Goal: Task Accomplishment & Management: Use online tool/utility

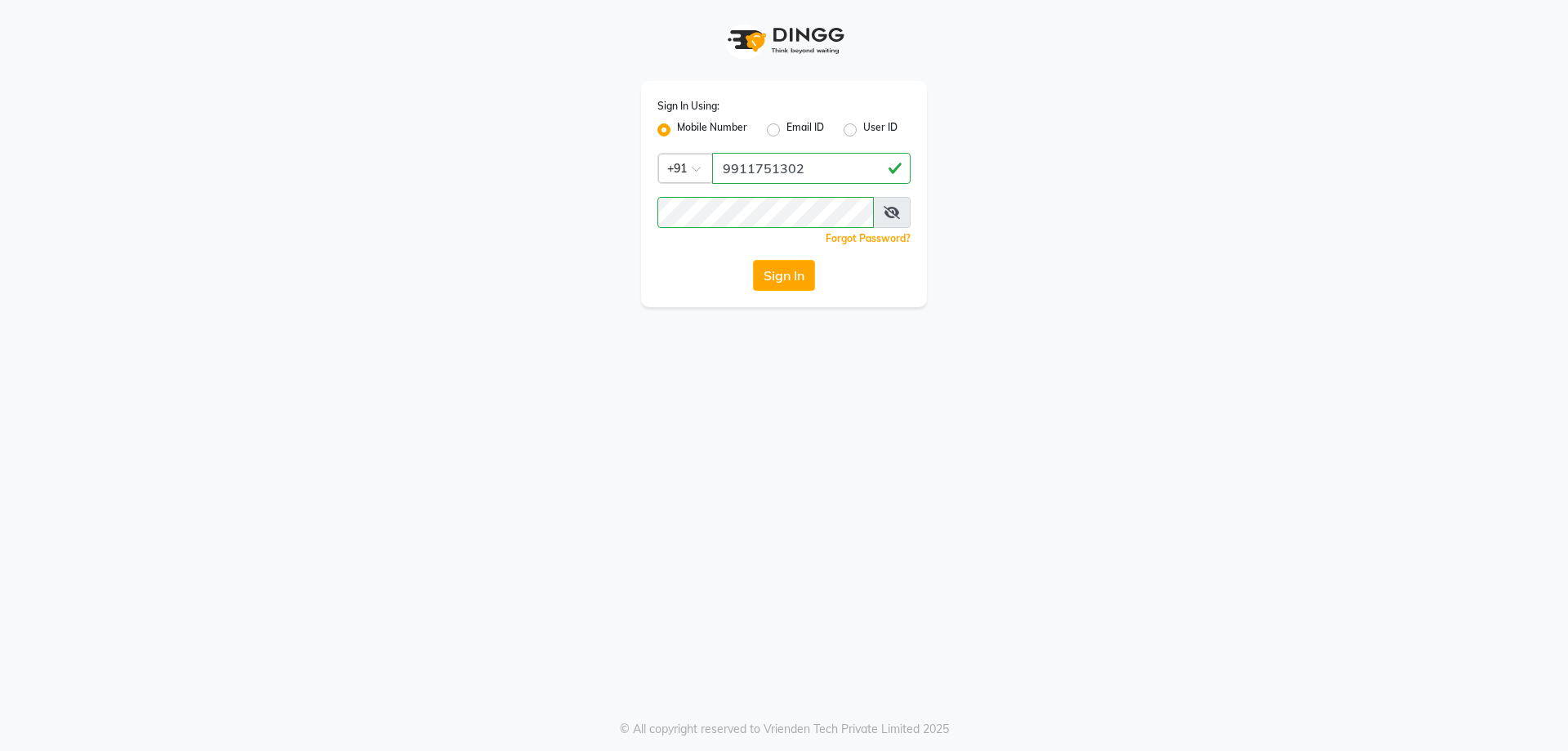
click at [784, 271] on button "Sign In" at bounding box center [784, 275] width 62 height 31
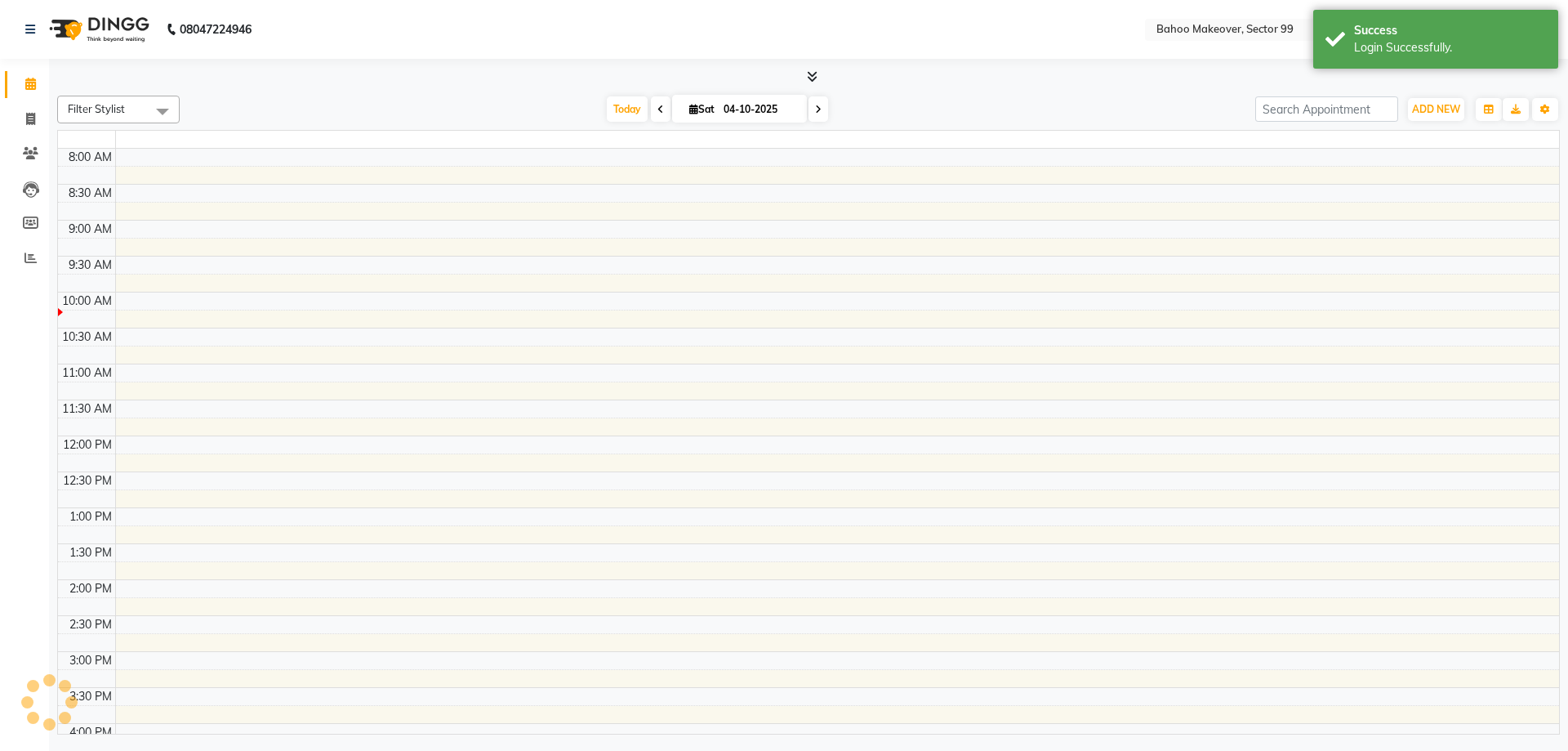
select select "en"
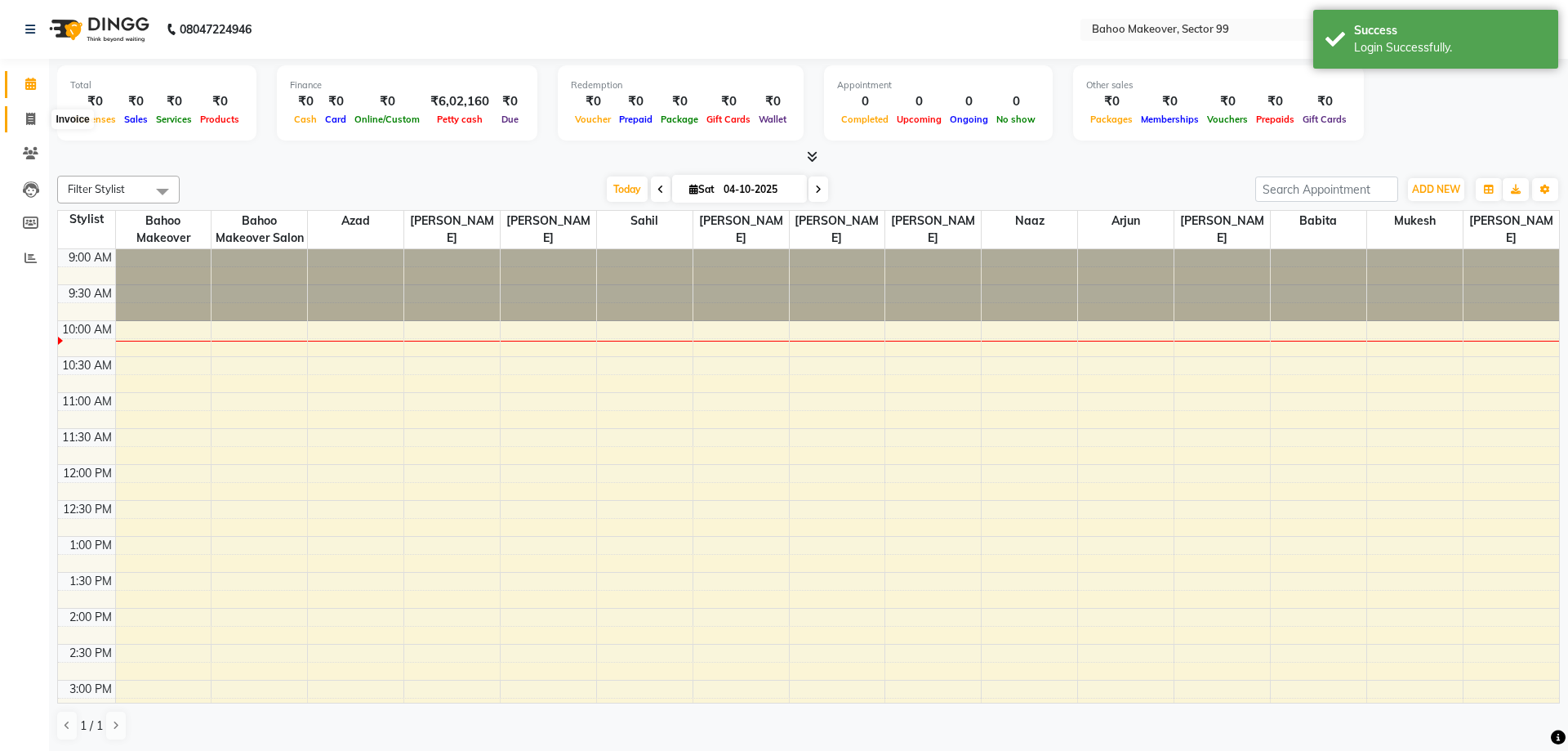
click at [36, 122] on span at bounding box center [31, 119] width 29 height 18
select select "service"
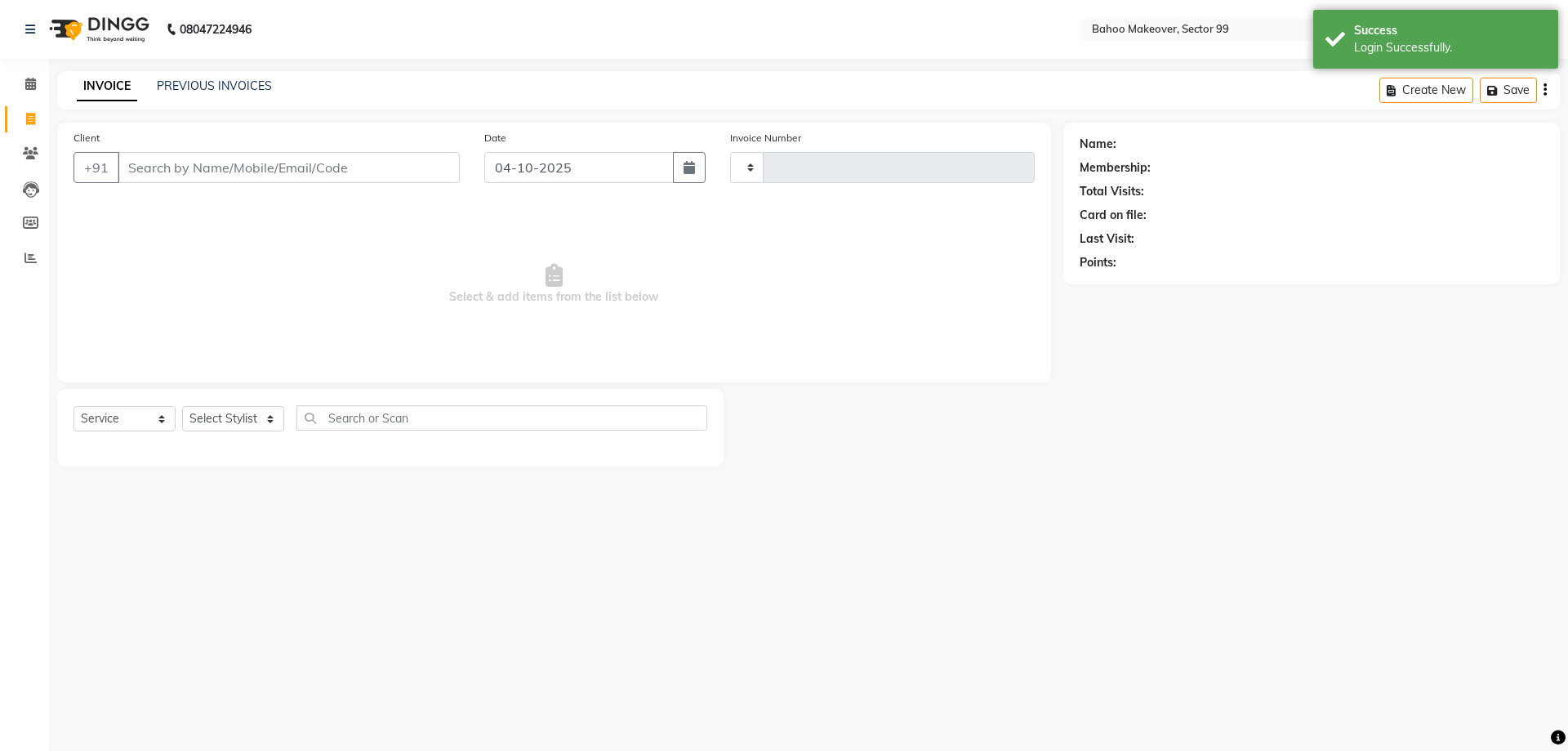
type input "3639"
select select "6856"
click at [28, 117] on icon at bounding box center [30, 119] width 9 height 13
select select "service"
type input "3639"
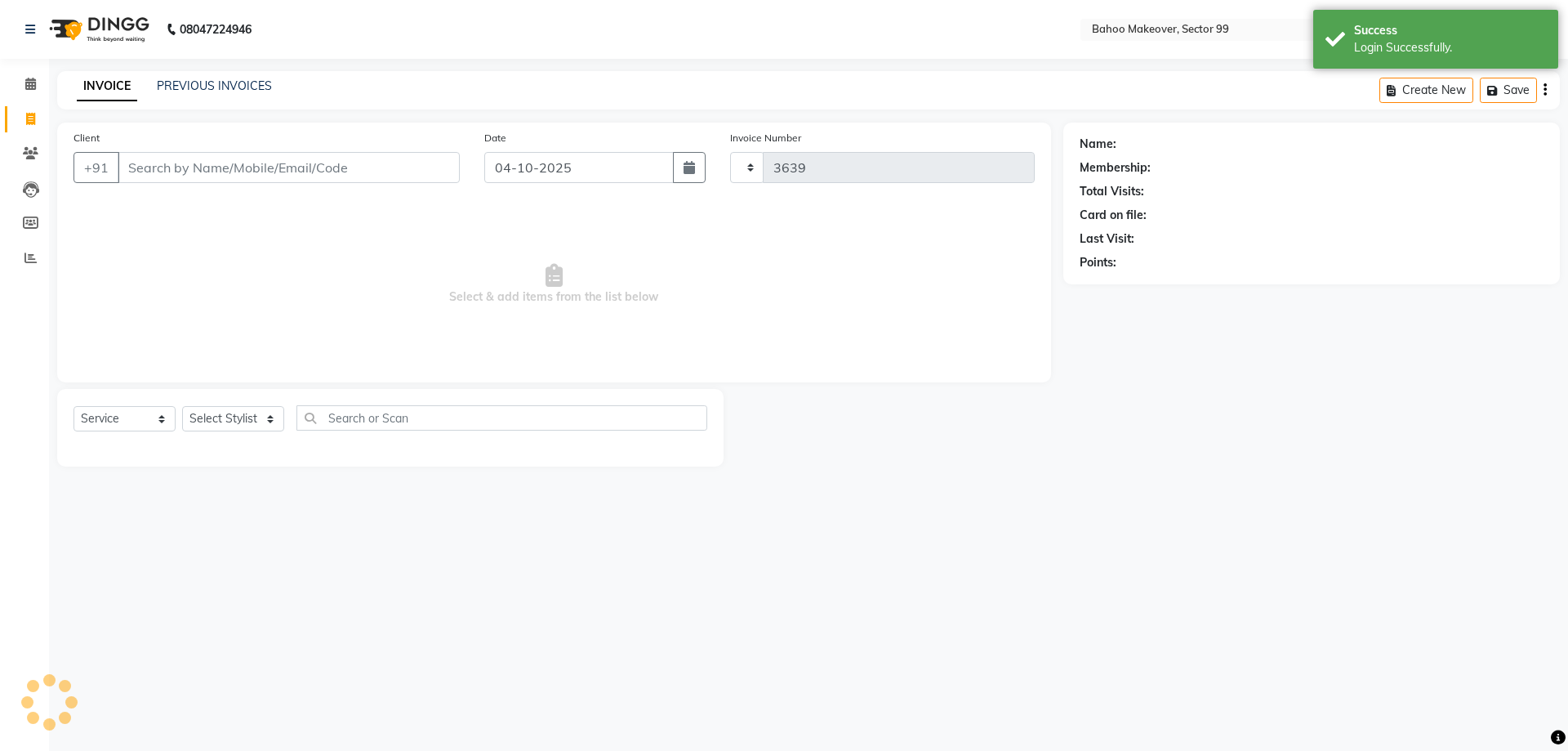
select select "6856"
select select "membership"
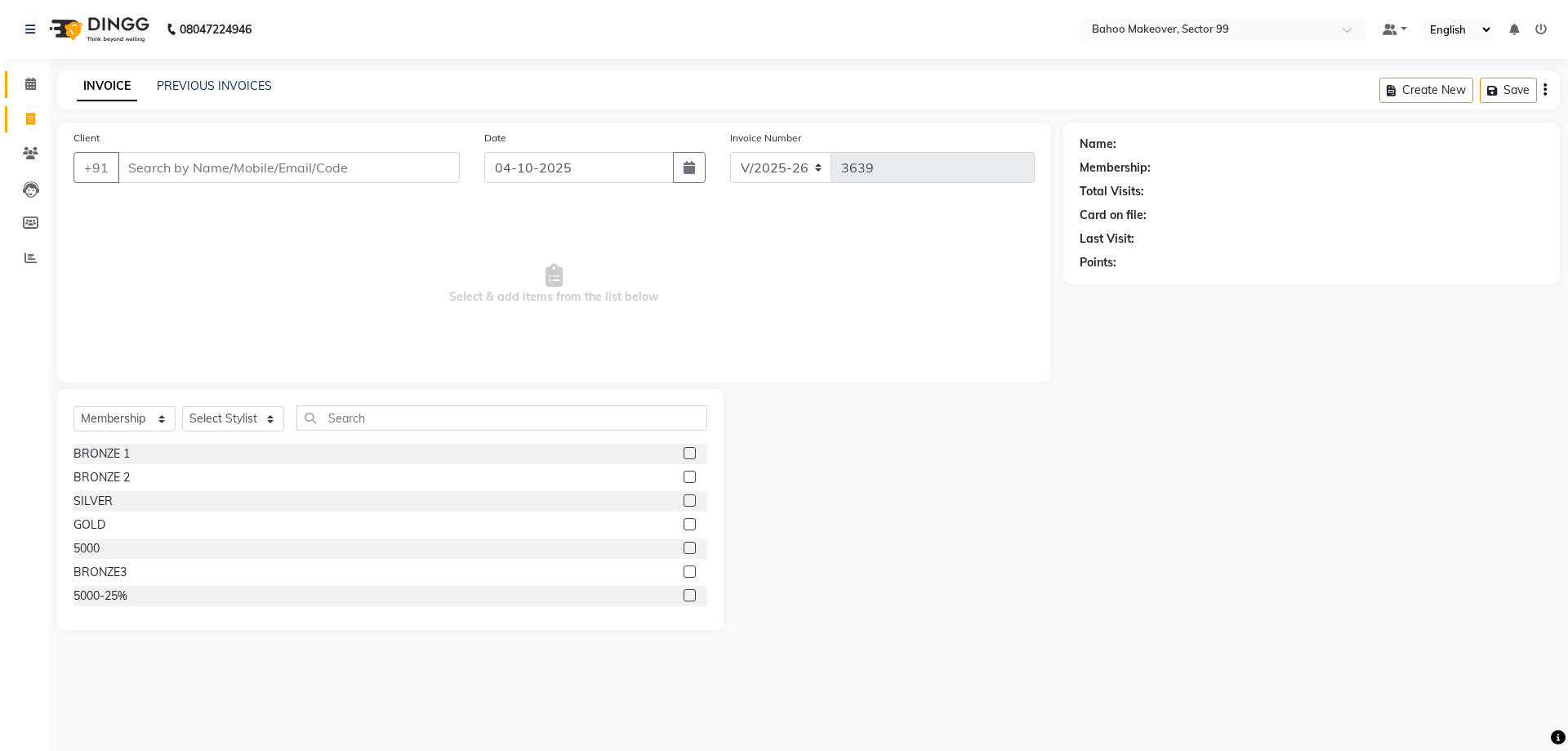
click at [30, 73] on link "Calendar" at bounding box center [24, 85] width 40 height 27
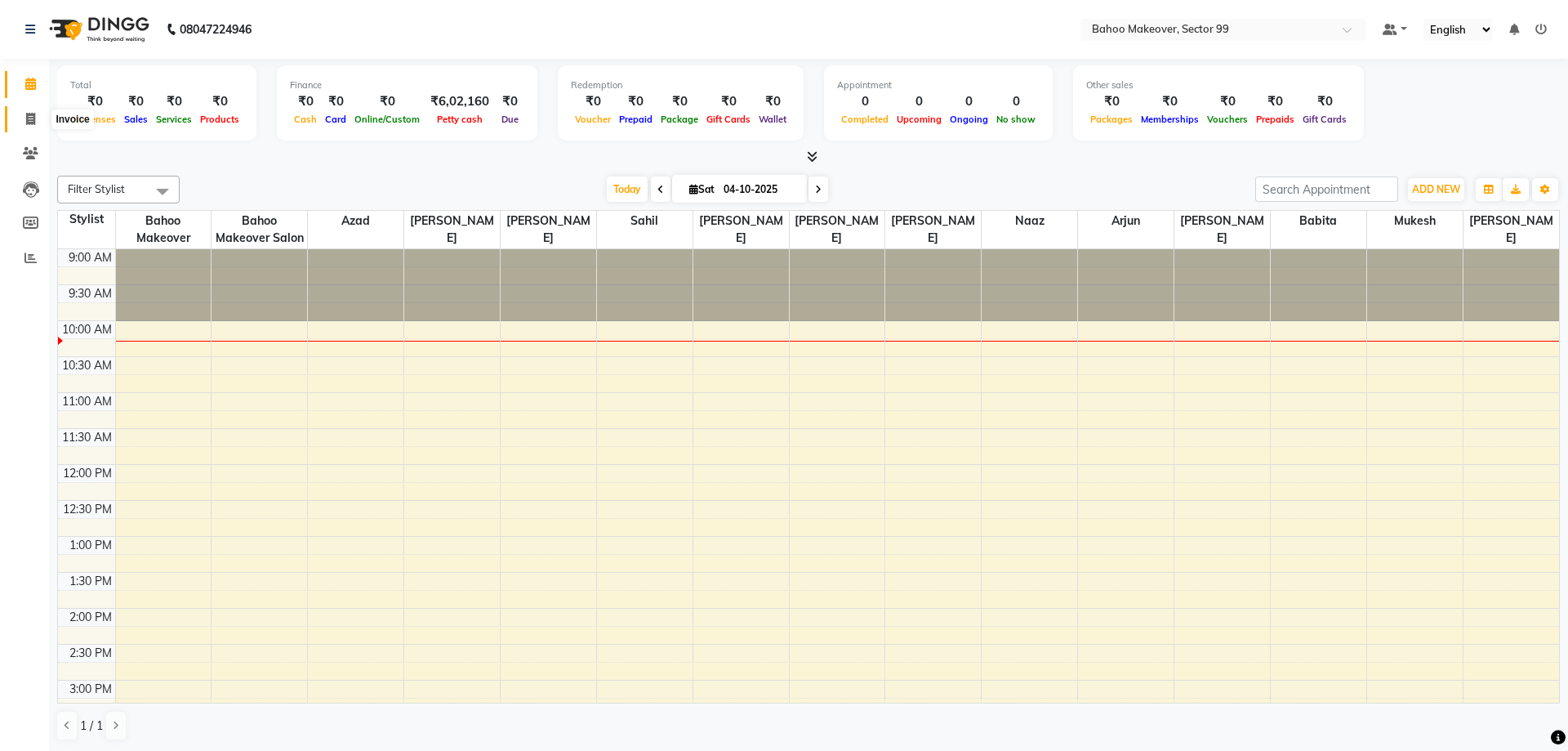
click at [31, 119] on icon at bounding box center [30, 119] width 9 height 13
select select "6856"
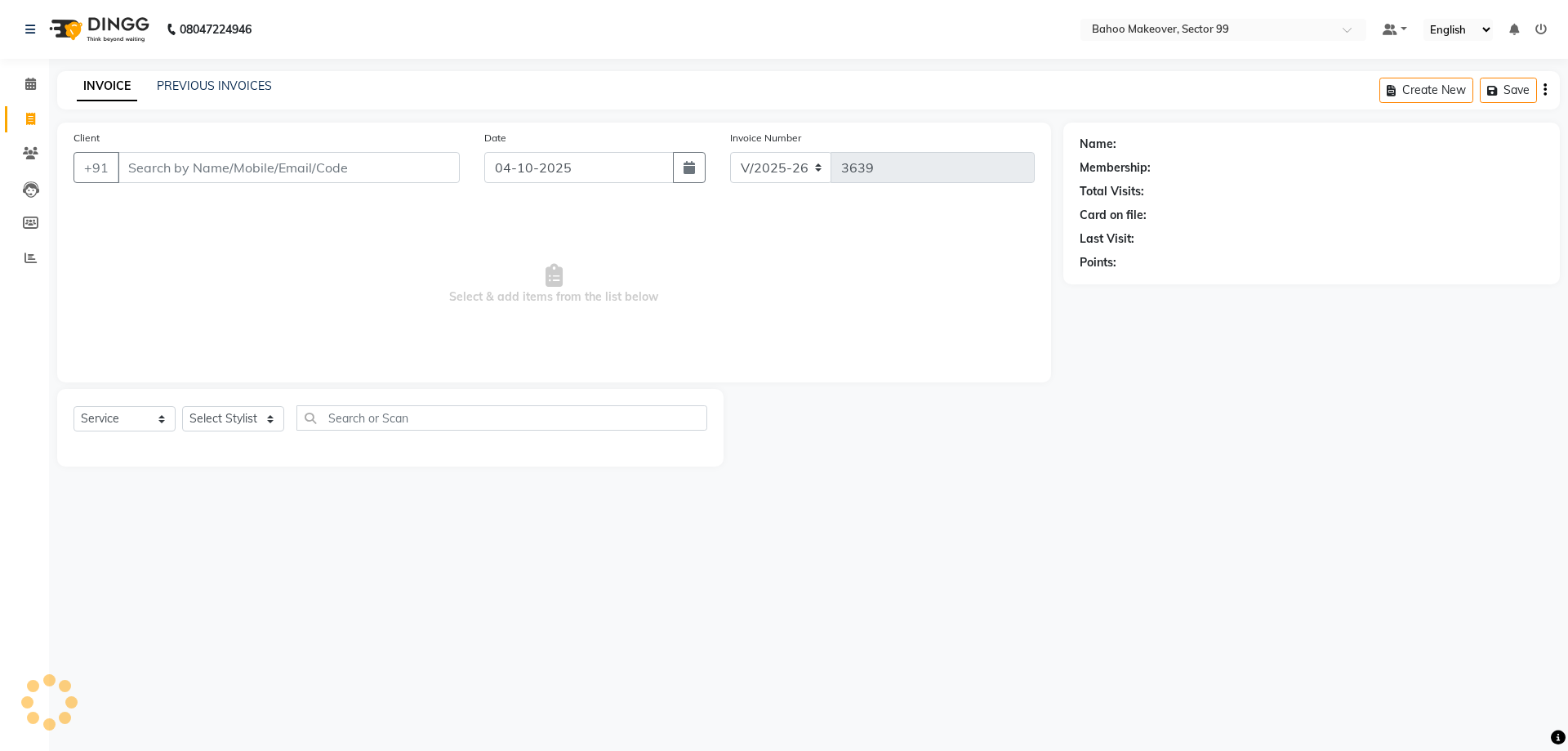
select select "membership"
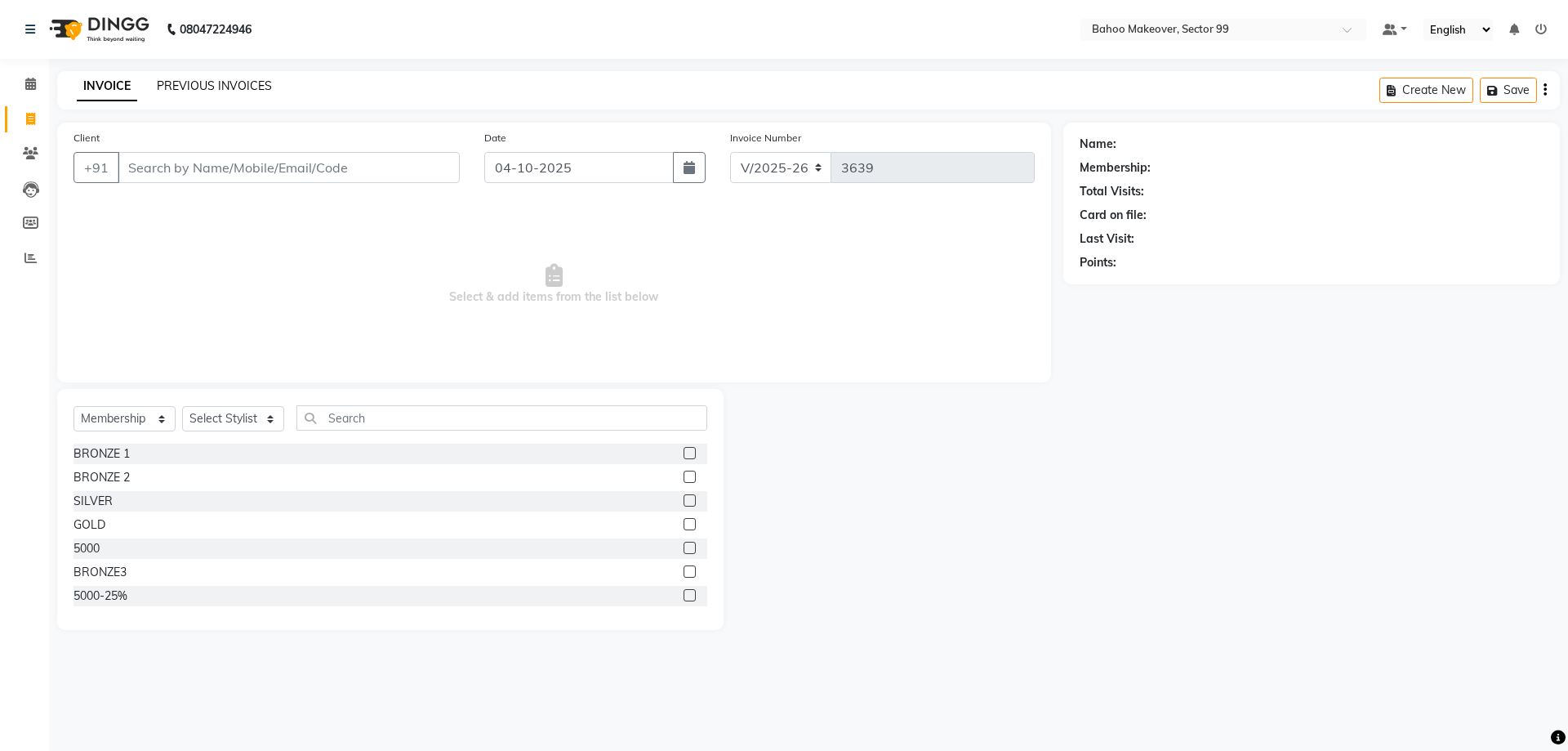
click at [188, 86] on link "PREVIOUS INVOICES" at bounding box center [214, 85] width 115 height 14
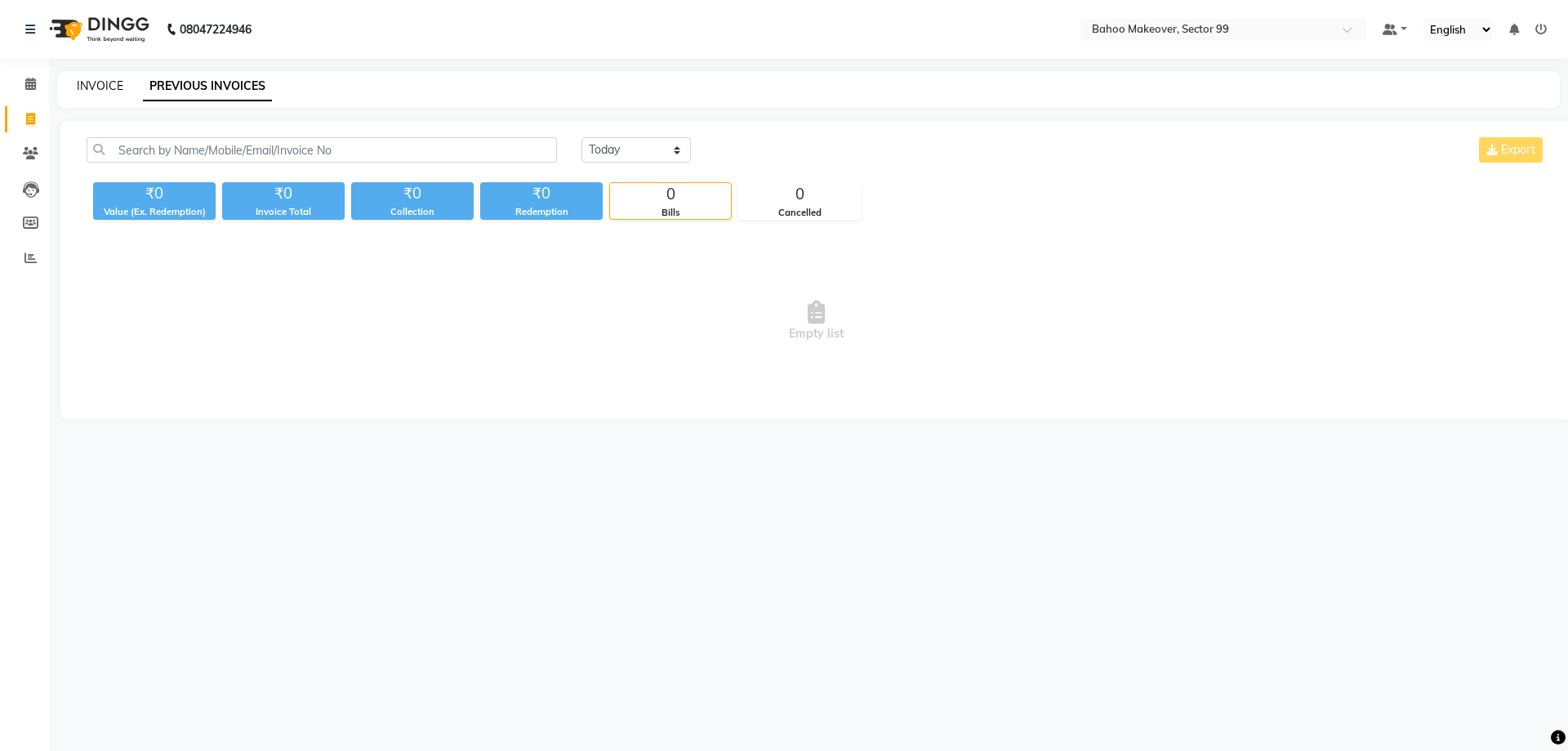
click at [104, 90] on link "INVOICE" at bounding box center [100, 85] width 46 height 14
select select "service"
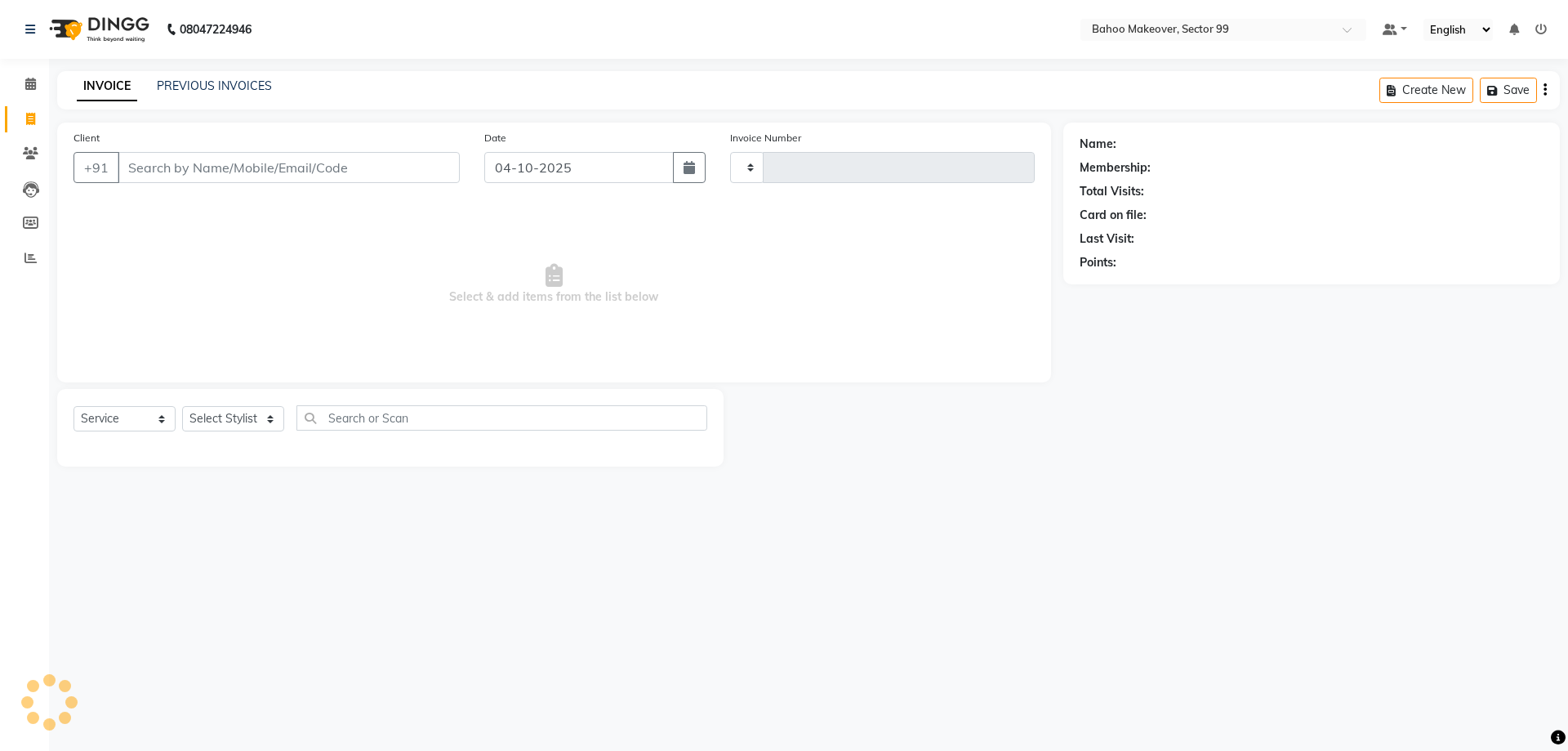
type input "3639"
select select "6856"
select select "membership"
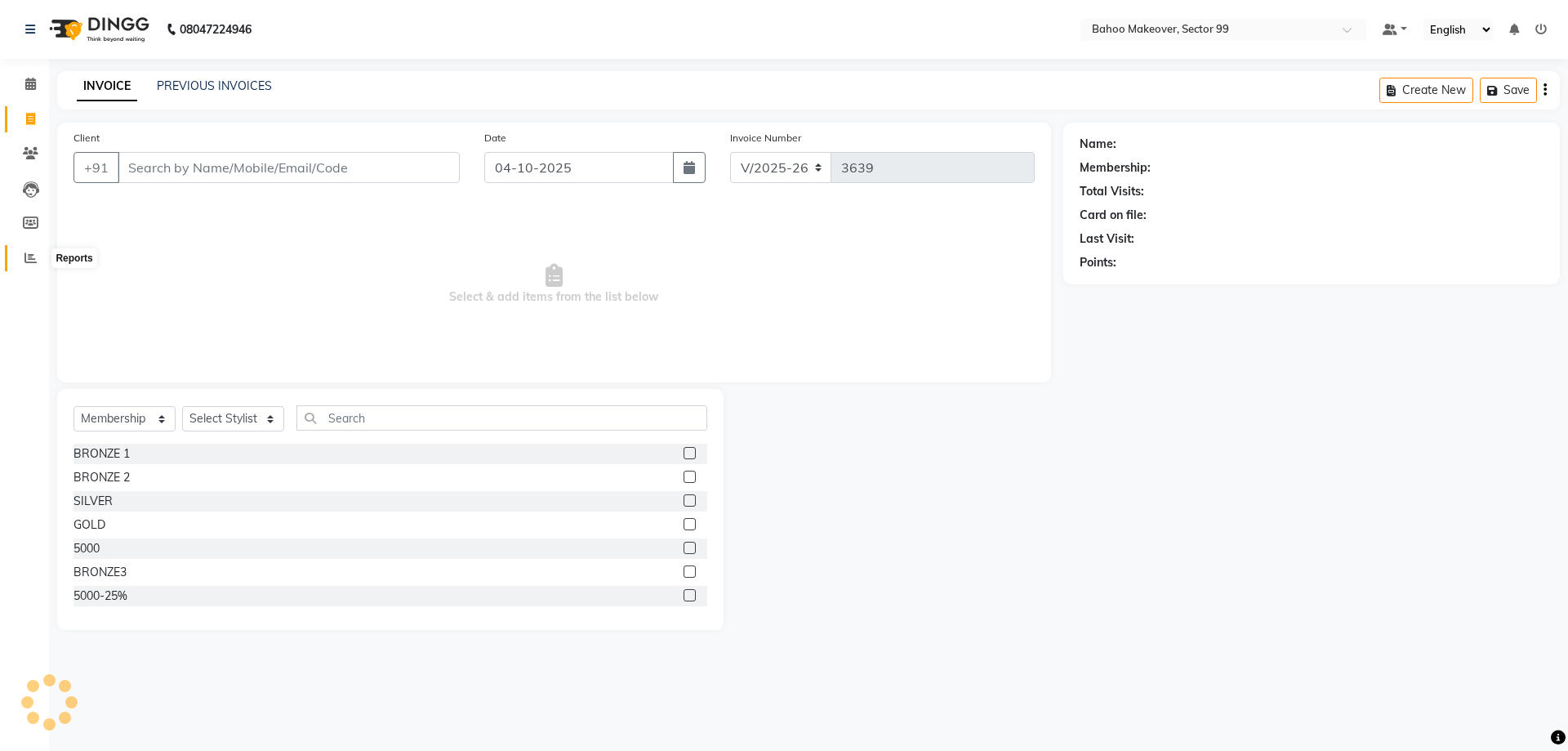
click at [32, 254] on icon at bounding box center [30, 258] width 13 height 13
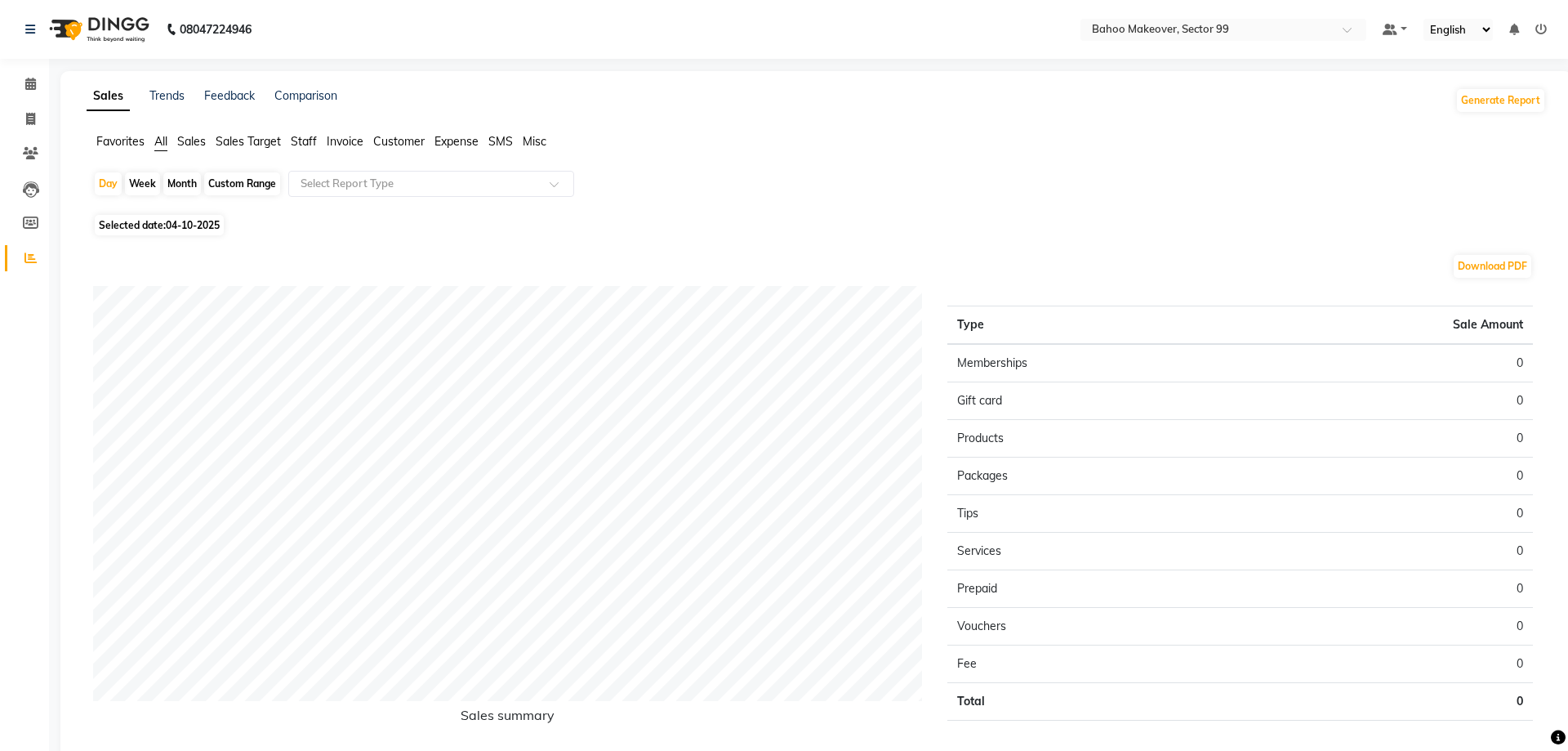
click at [178, 182] on div "Month" at bounding box center [181, 184] width 38 height 23
click at [33, 115] on icon at bounding box center [30, 119] width 9 height 13
select select "service"
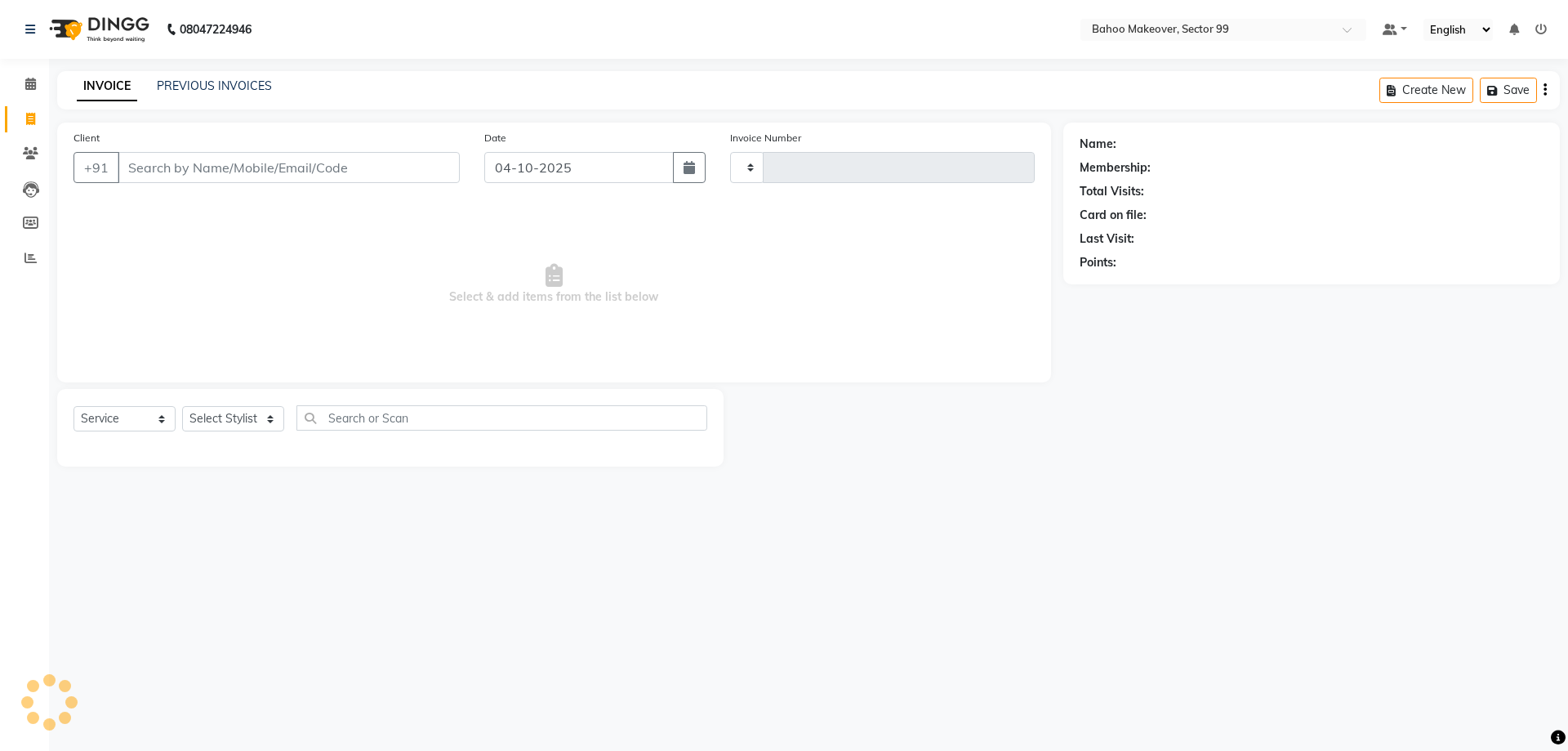
type input "3639"
select select "6856"
select select "membership"
